Goal: Check status: Check status

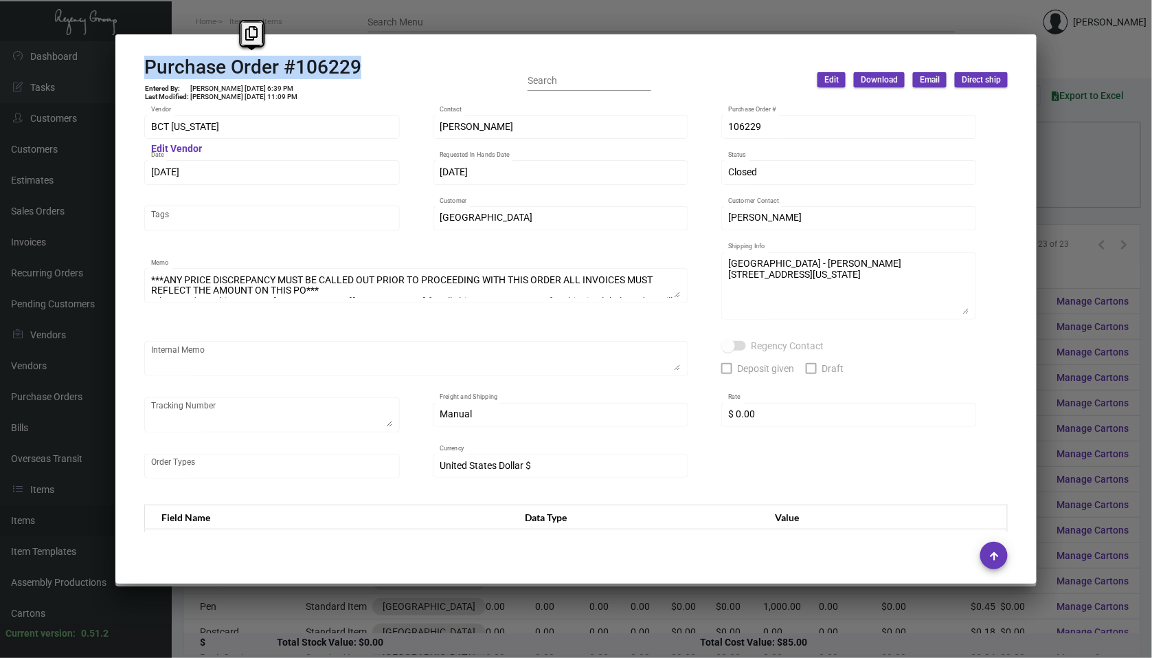
scroll to position [677, 0]
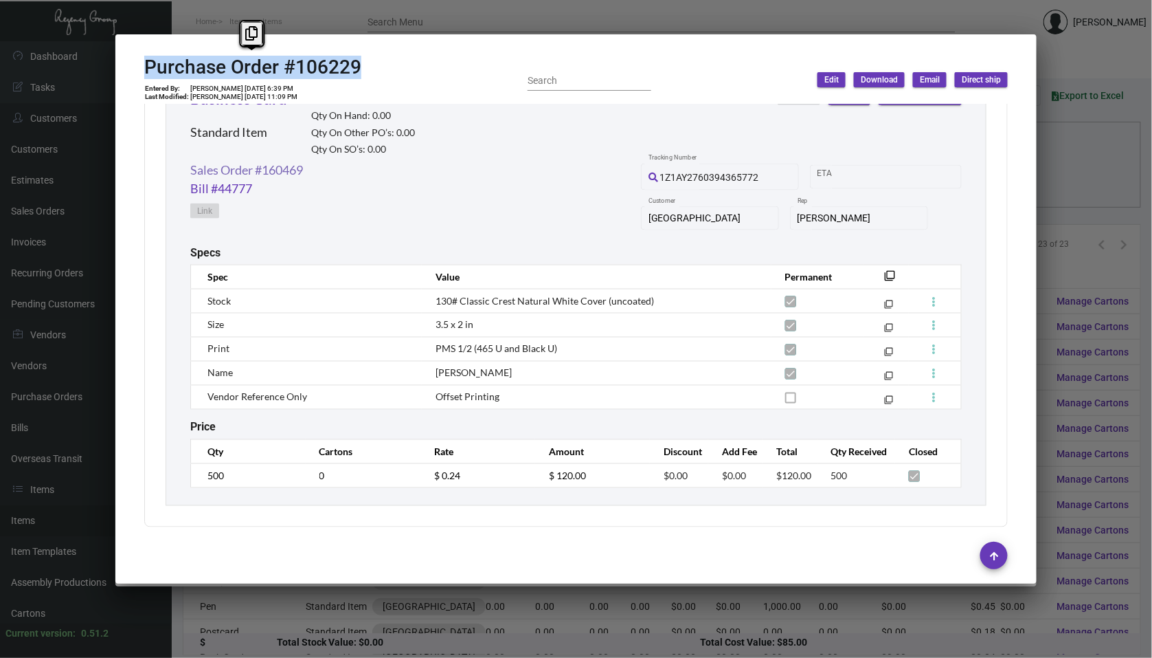
click at [264, 166] on link "Sales Order #160469" at bounding box center [246, 170] width 113 height 19
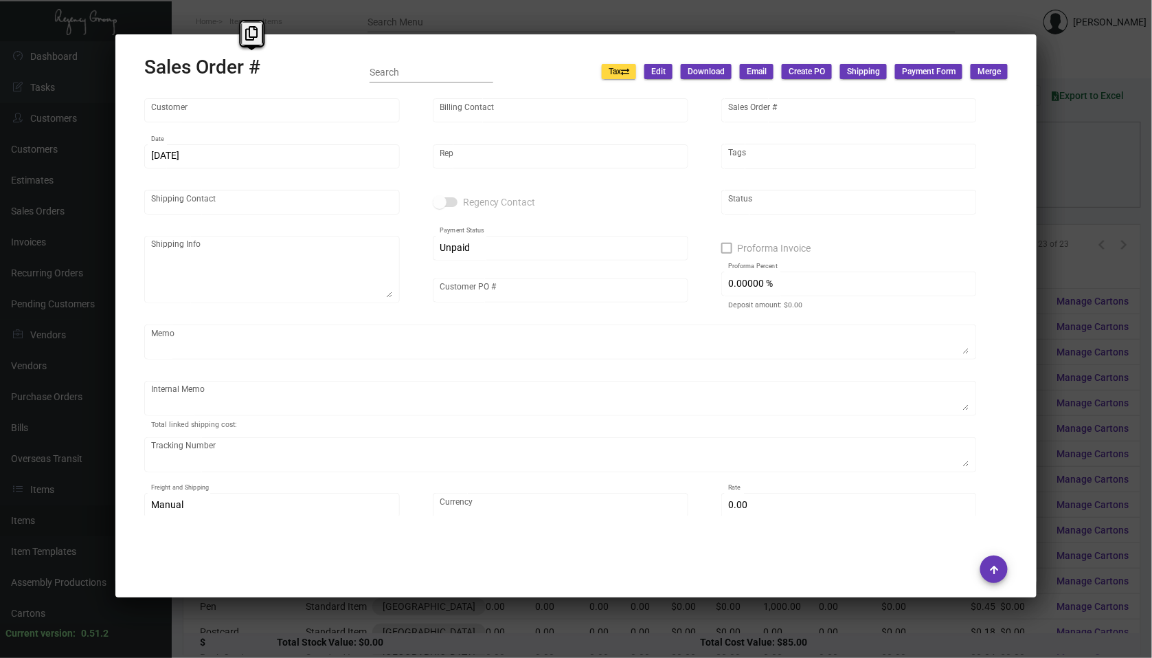
scroll to position [0, 0]
click at [379, 38] on mat-dialog-container "Sales Order # Search Tax Edit Download Email Create PO Shipping Payment Form Me…" at bounding box center [576, 315] width 922 height 563
type input "[GEOGRAPHIC_DATA]"
type input "[PERSON_NAME]"
type input "160469"
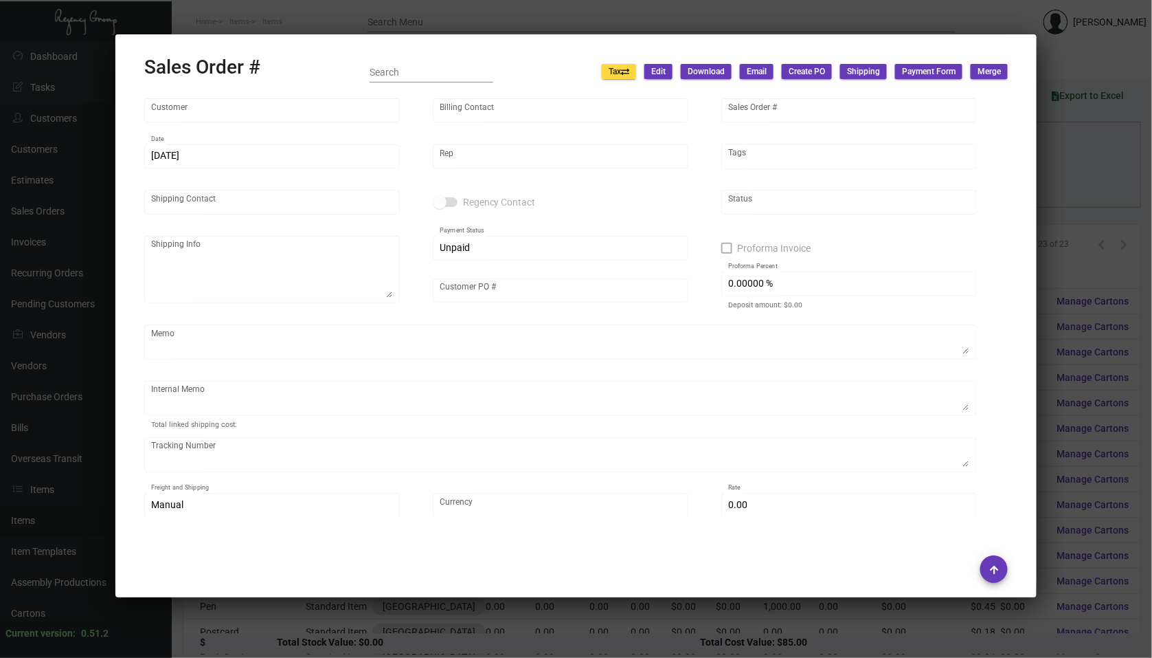
type input "[DATE]"
type input "[PERSON_NAME]"
type textarea "[GEOGRAPHIC_DATA] - [PERSON_NAME] [STREET_ADDRESS][US_STATE]"
type input "[PERSON_NAME]"
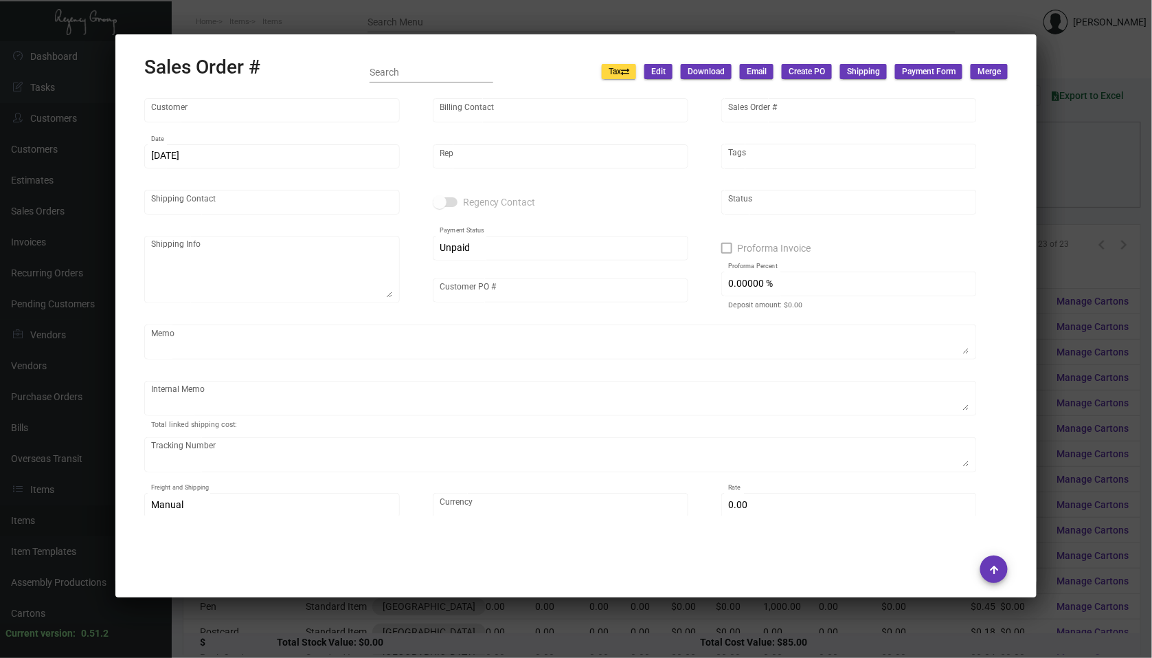
type textarea "[DATE] Shipped from [GEOGRAPHIC_DATA] by UPS Ground Cost $9.31"
type input "United States Dollar $"
type input "$ 29.83"
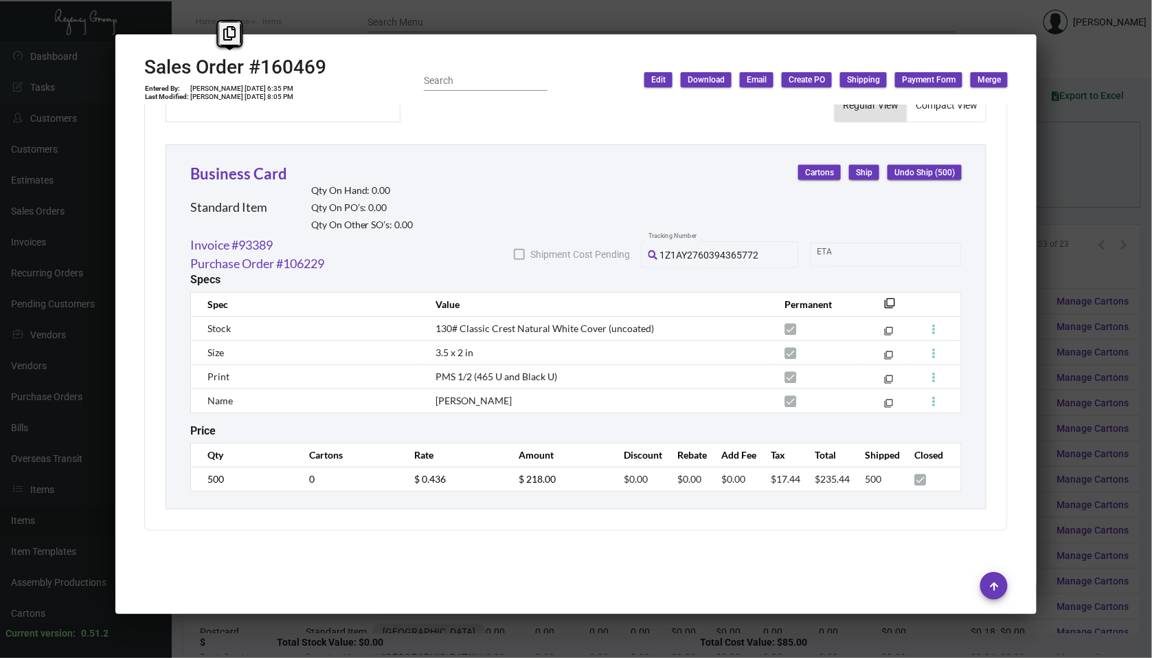
drag, startPoint x: 320, startPoint y: 63, endPoint x: 103, endPoint y: 61, distance: 216.5
click at [103, 61] on div "Business Card Standard Item Merge Details Specs Cartons History Assembly Price …" at bounding box center [576, 329] width 1152 height 658
click at [309, 68] on h2 "Sales Order #160469" at bounding box center [235, 67] width 182 height 23
drag, startPoint x: 335, startPoint y: 68, endPoint x: 127, endPoint y: 68, distance: 207.5
click at [127, 68] on mat-dialog-container "Sales Order #160469 Entered By: [PERSON_NAME] [DATE] 6:35 PM Last Modified: [PE…" at bounding box center [576, 323] width 922 height 579
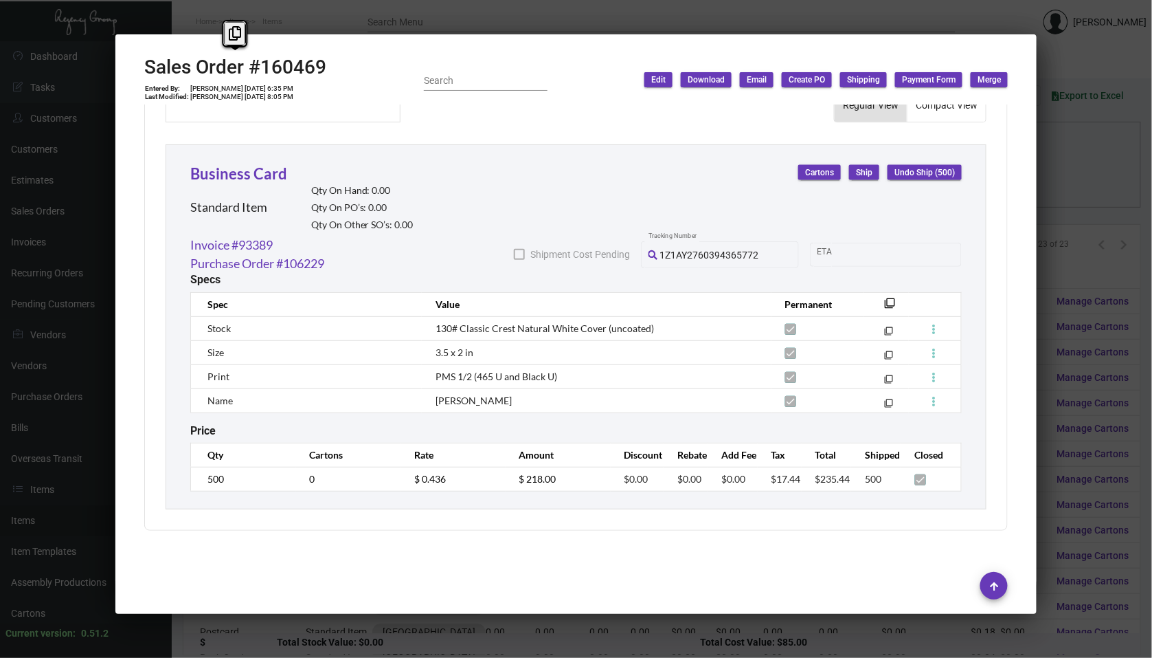
copy h2 "Sales Order #160469"
drag, startPoint x: 537, startPoint y: 401, endPoint x: 424, endPoint y: 399, distance: 112.7
click at [425, 399] on td "[PERSON_NAME]" at bounding box center [597, 400] width 350 height 24
copy span "[PERSON_NAME]"
